Goal: Information Seeking & Learning: Understand process/instructions

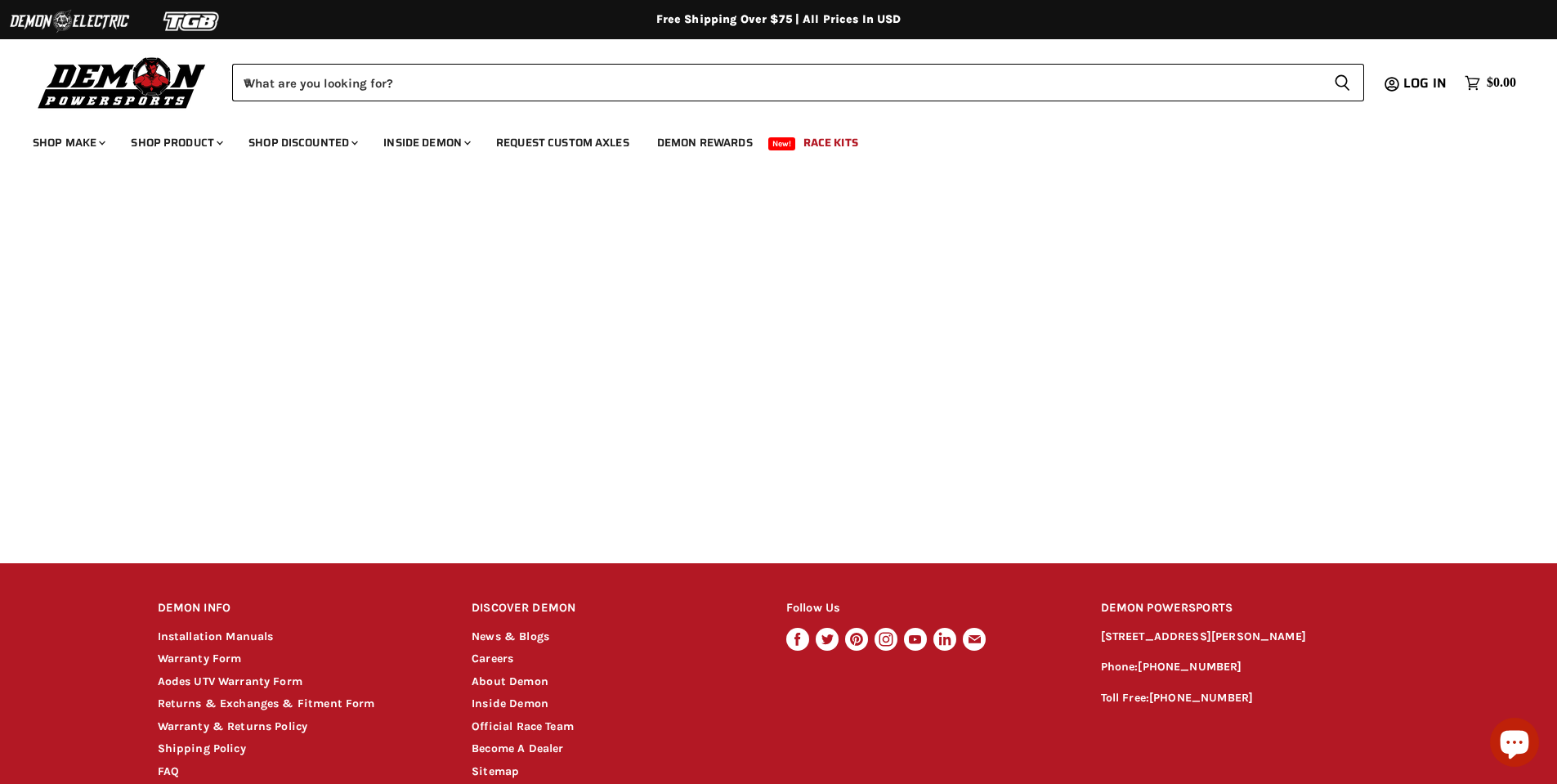
scroll to position [728, 0]
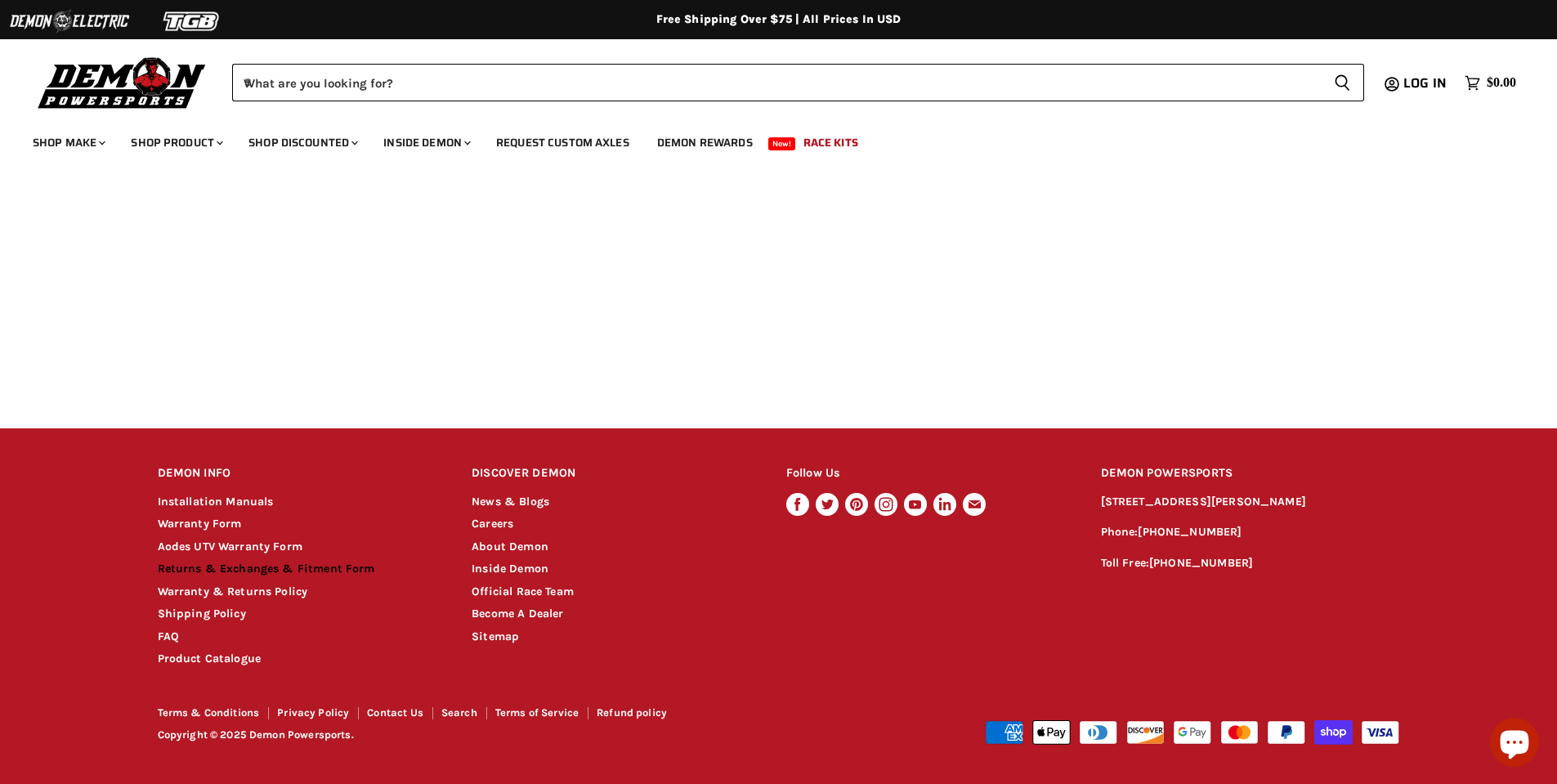
click at [258, 563] on link "Returns & Exchanges & Fitment Form" at bounding box center [266, 568] width 218 height 14
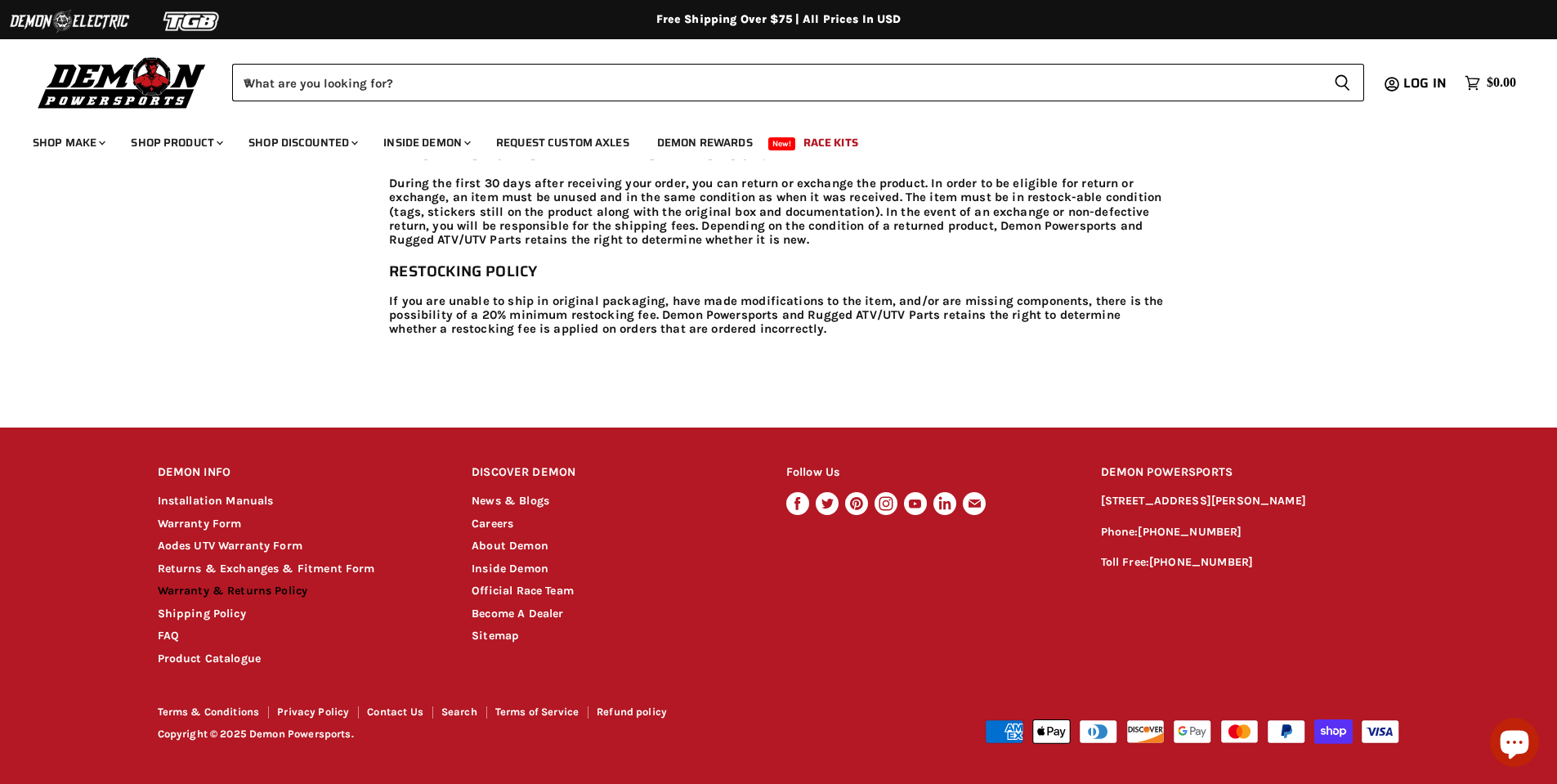
click at [255, 597] on link "Warranty & Returns Policy" at bounding box center [233, 590] width 150 height 14
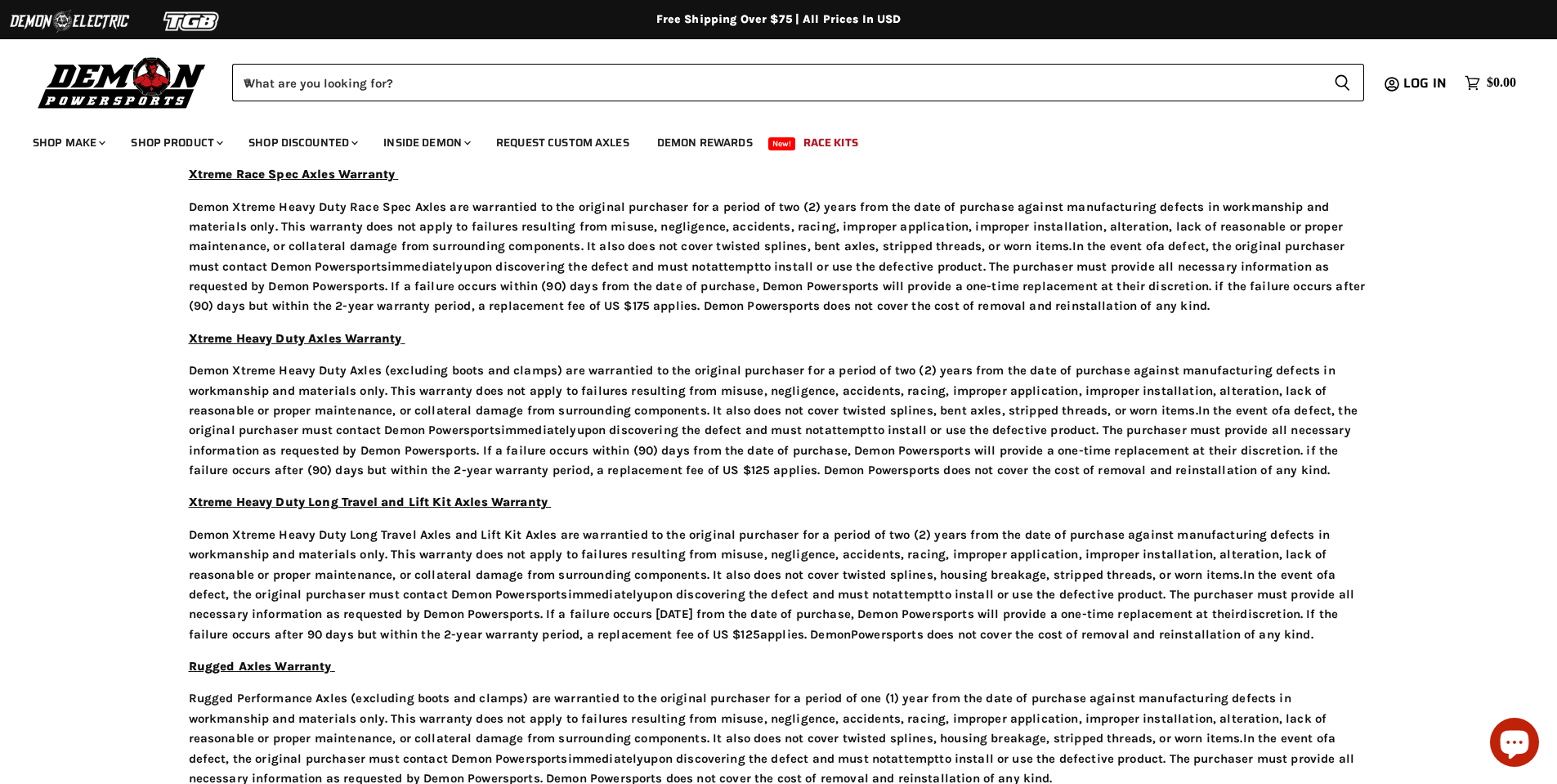
scroll to position [736, 0]
